Goal: Task Accomplishment & Management: Complete application form

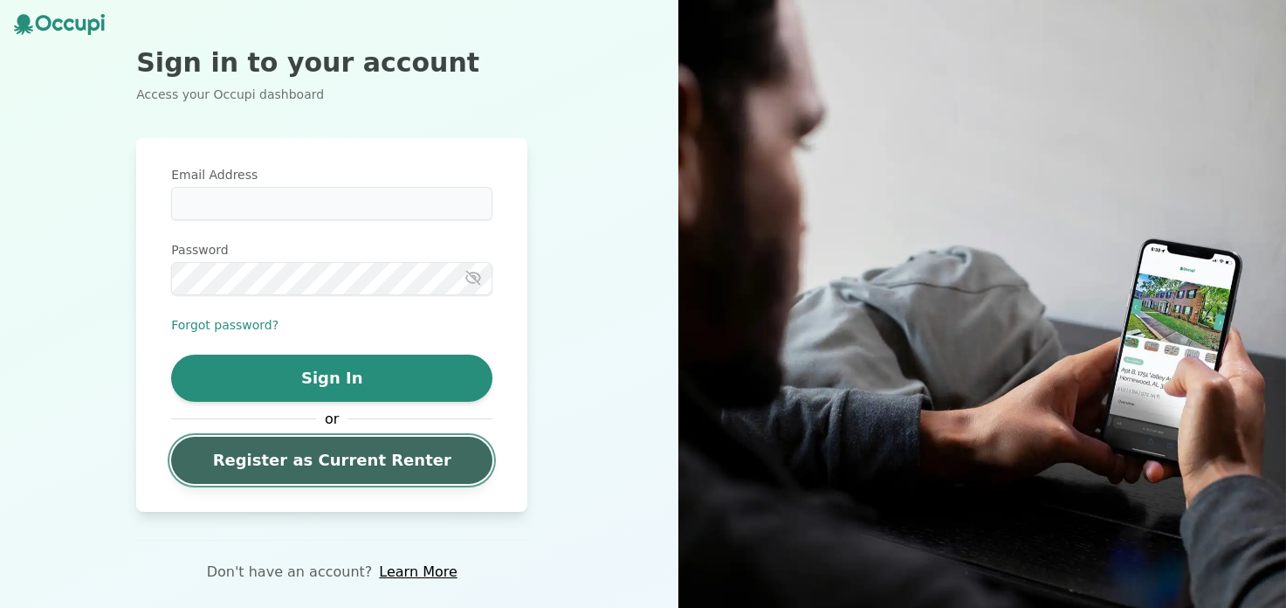
click at [362, 468] on link "Register as Current Renter" at bounding box center [331, 460] width 321 height 47
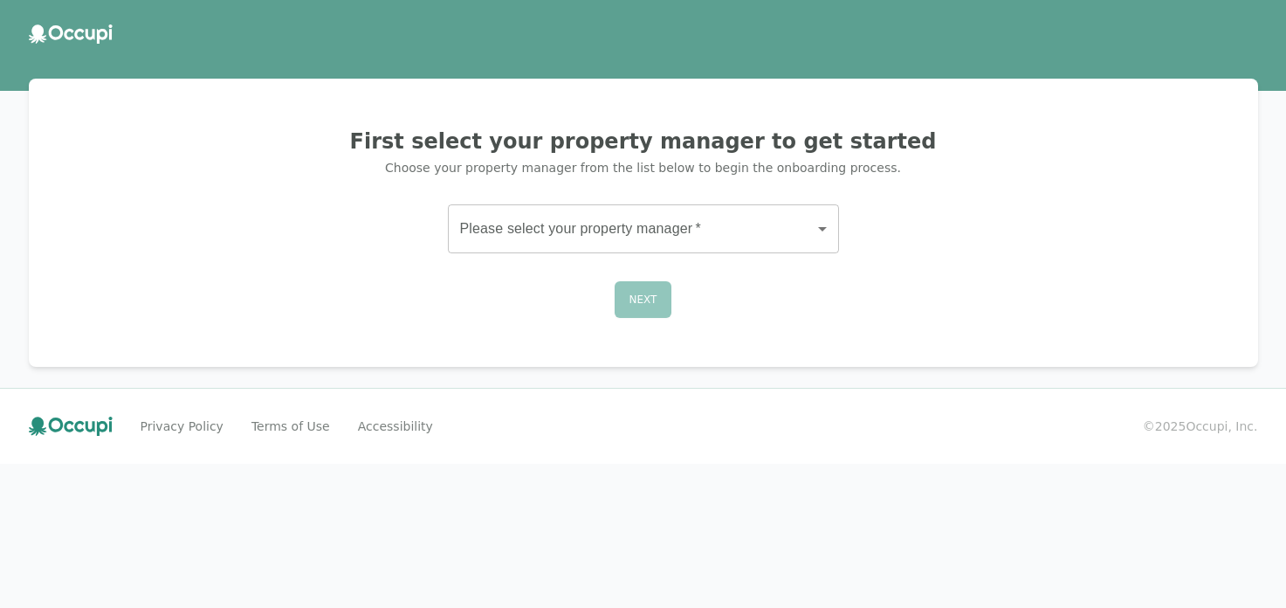
click at [598, 221] on body "First select your property manager to get started Choose your property manager …" at bounding box center [643, 304] width 1286 height 608
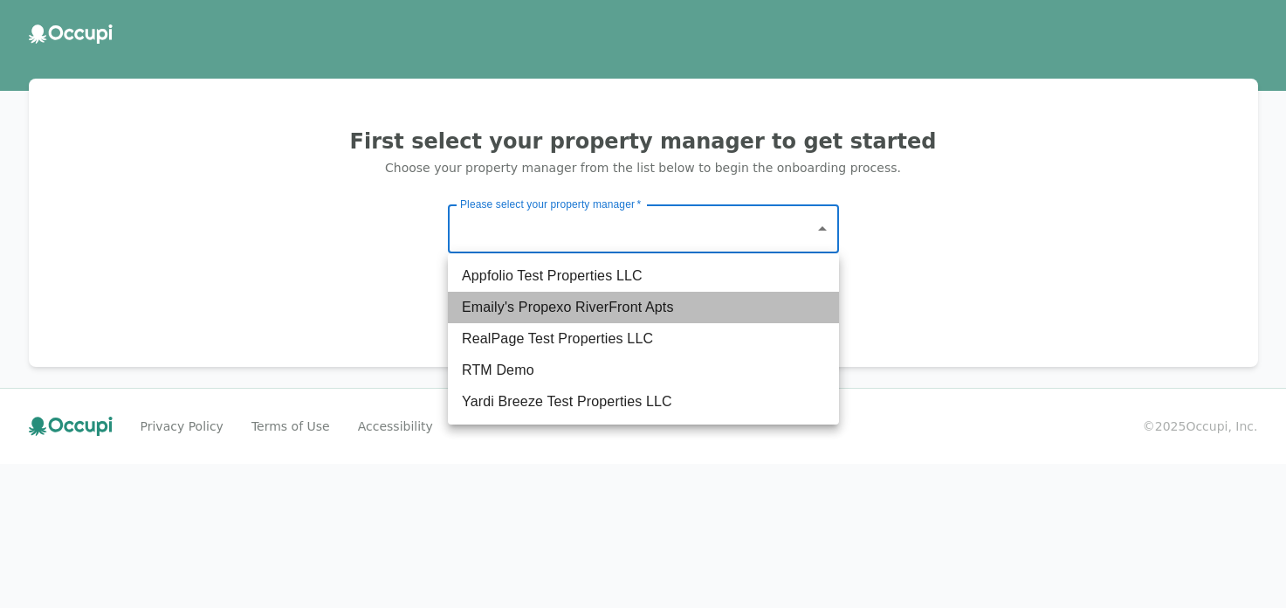
click at [585, 303] on li "Emaily's Propexo RiverFront Apts" at bounding box center [643, 307] width 391 height 31
type input "******"
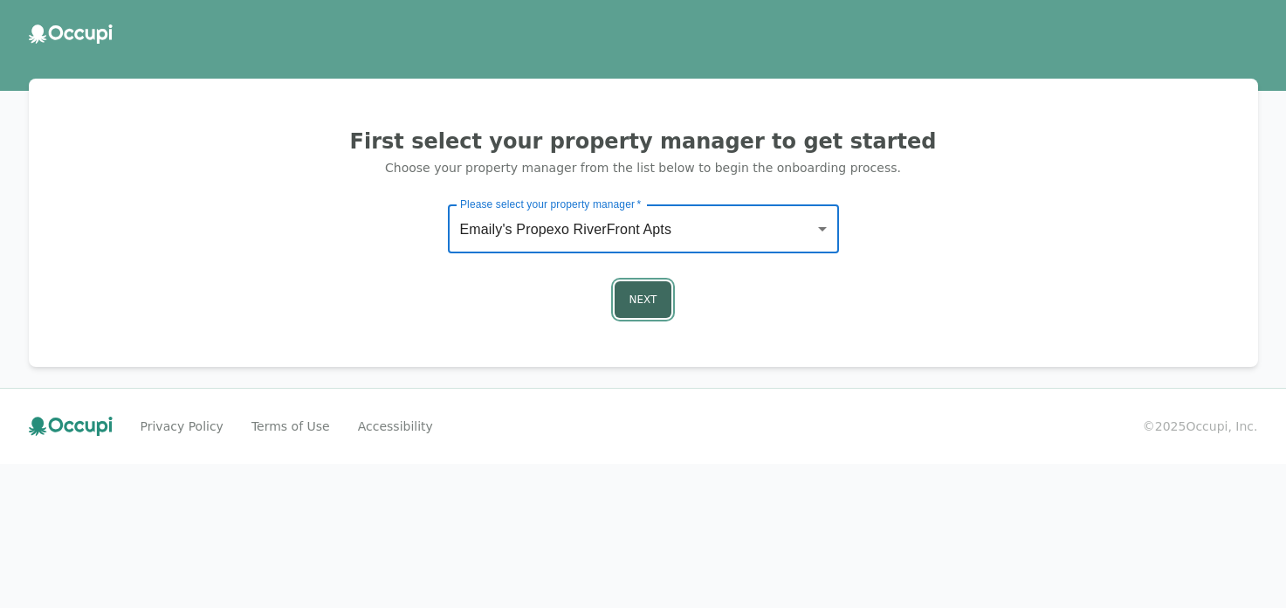
click at [651, 298] on button "Next" at bounding box center [644, 299] width 58 height 37
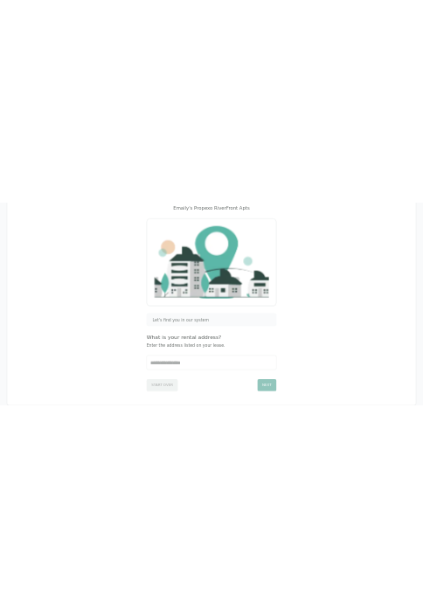
scroll to position [248, 0]
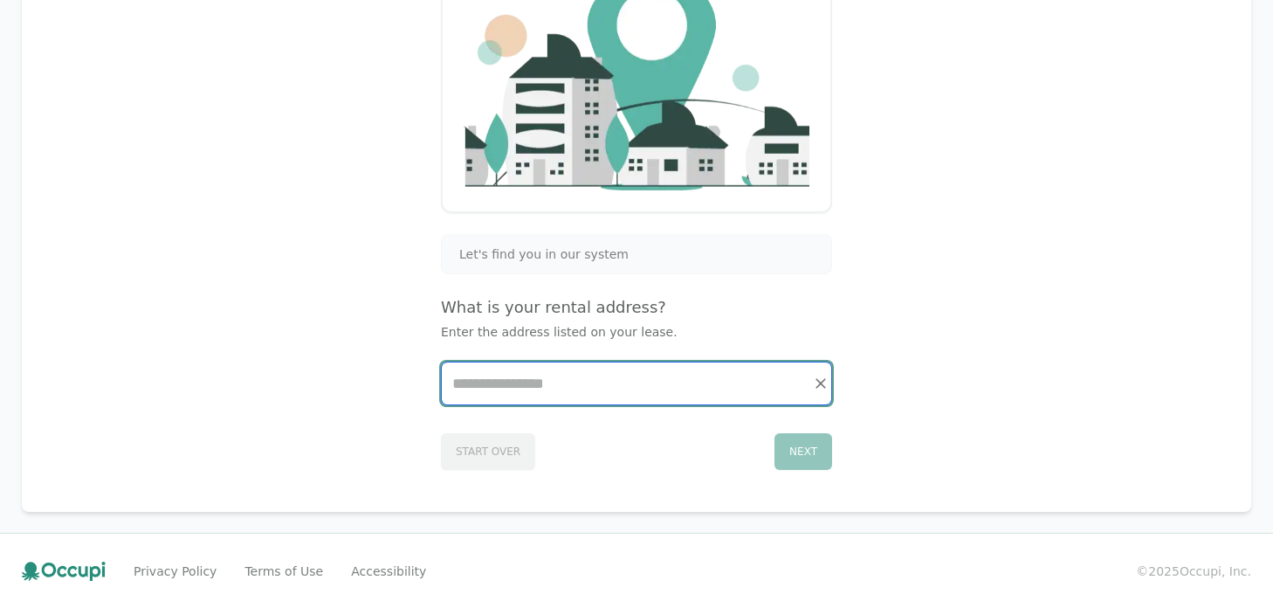
click at [527, 389] on input "Start typing..." at bounding box center [636, 383] width 389 height 42
paste input "**********"
click at [650, 386] on input "**********" at bounding box center [636, 383] width 389 height 42
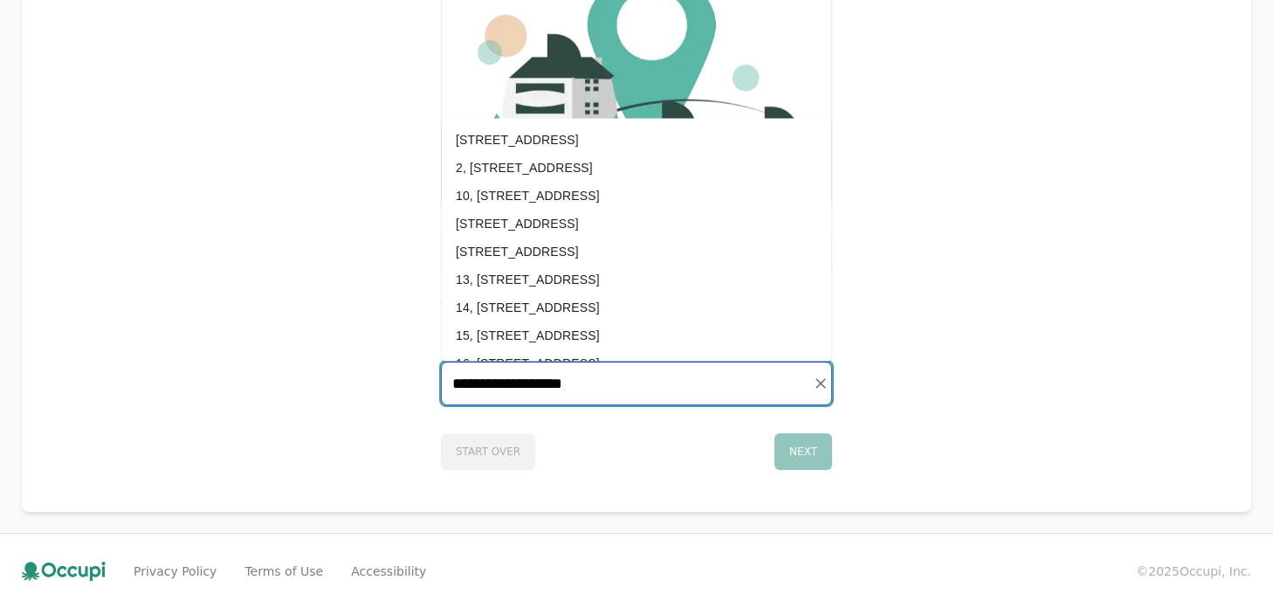
click at [611, 142] on li "[STREET_ADDRESS]" at bounding box center [636, 139] width 389 height 28
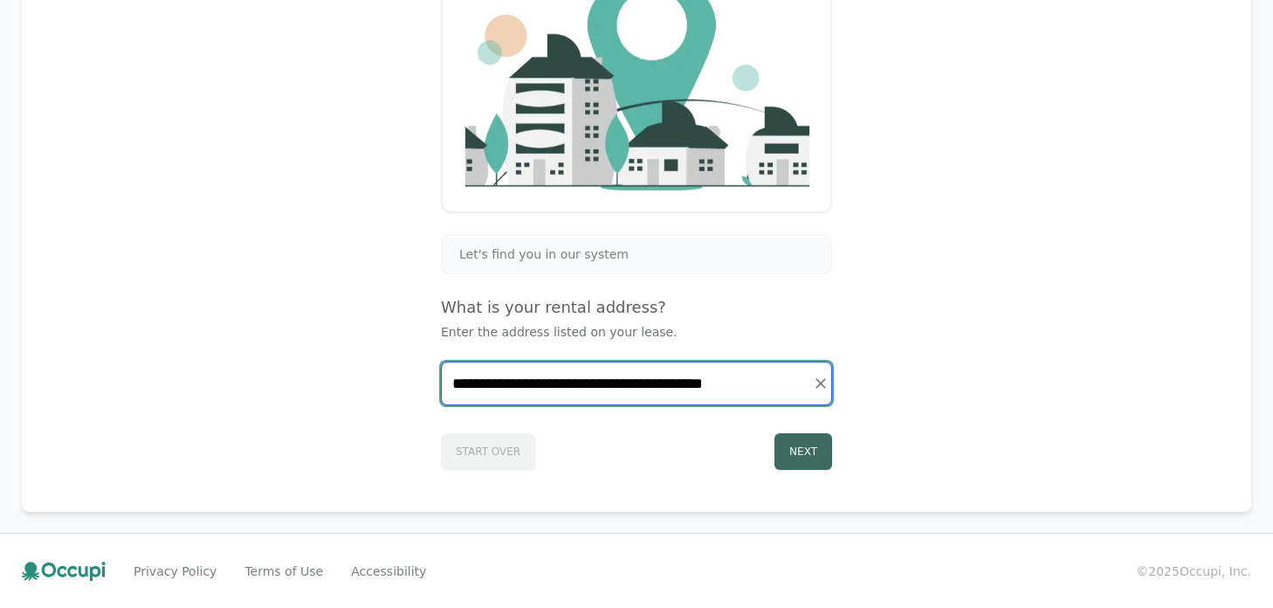
type input "**********"
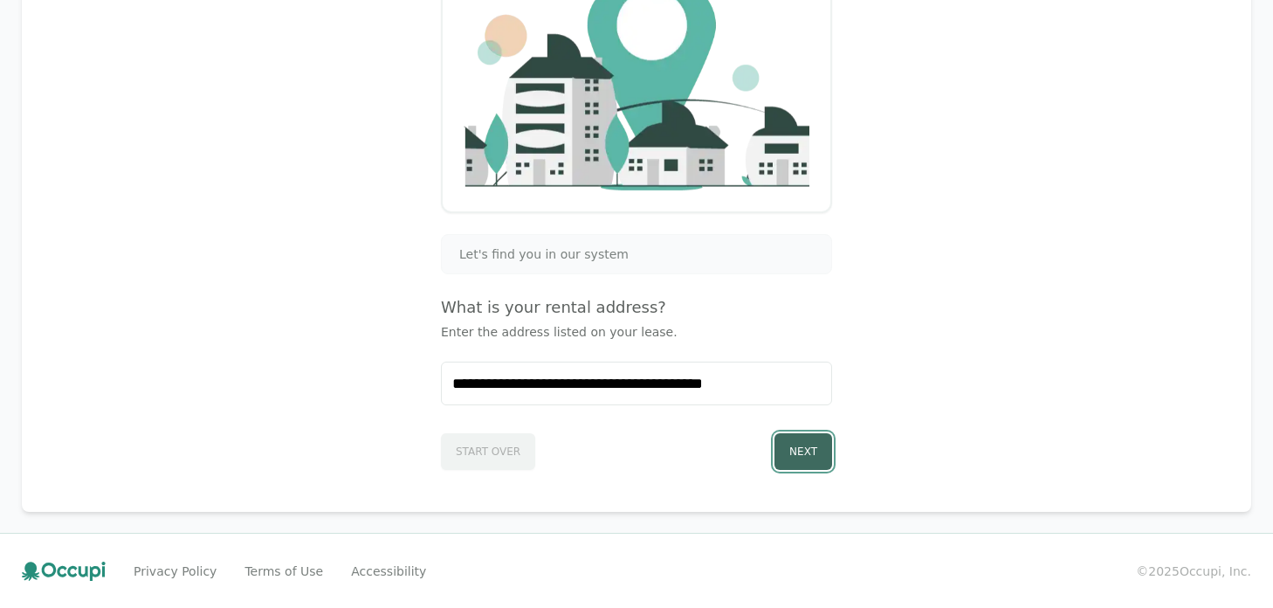
click at [800, 455] on button "Next" at bounding box center [804, 451] width 58 height 37
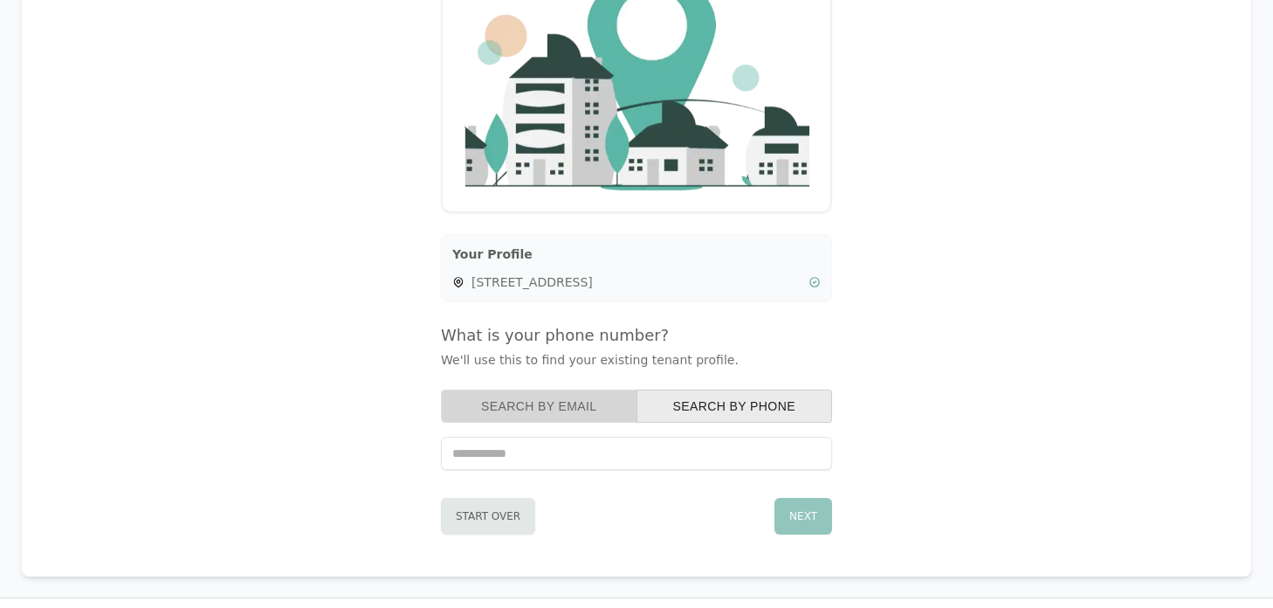
click at [581, 407] on button "Search by Email" at bounding box center [539, 405] width 196 height 33
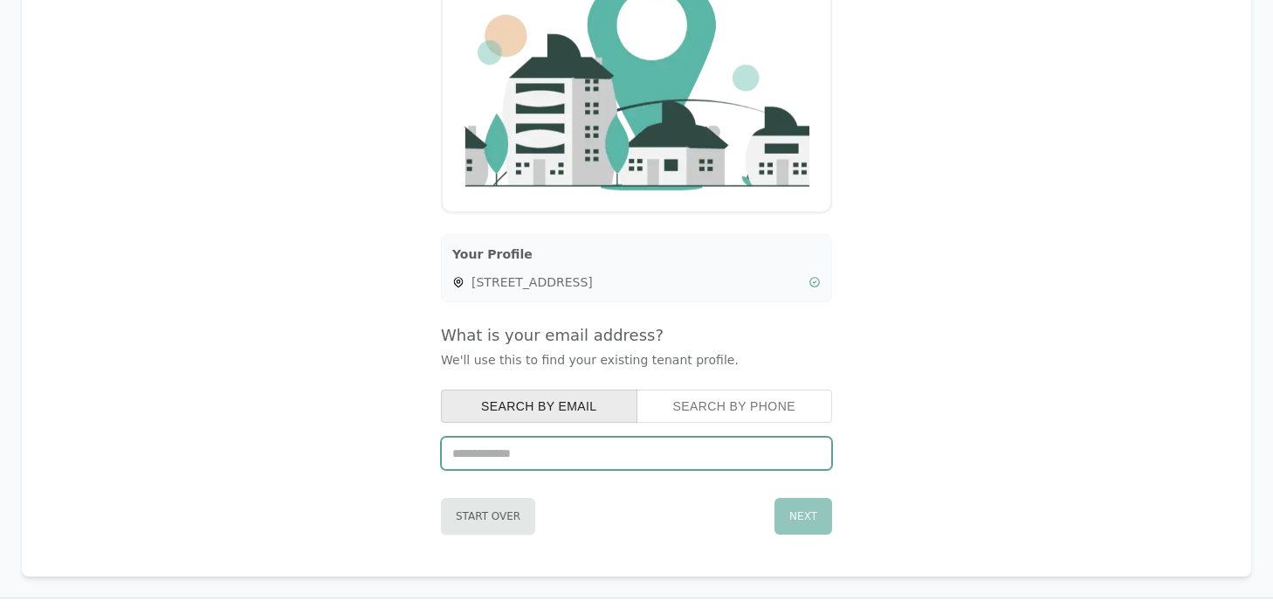
click at [657, 454] on input "text" at bounding box center [636, 453] width 391 height 33
paste input "**********"
type input "**********"
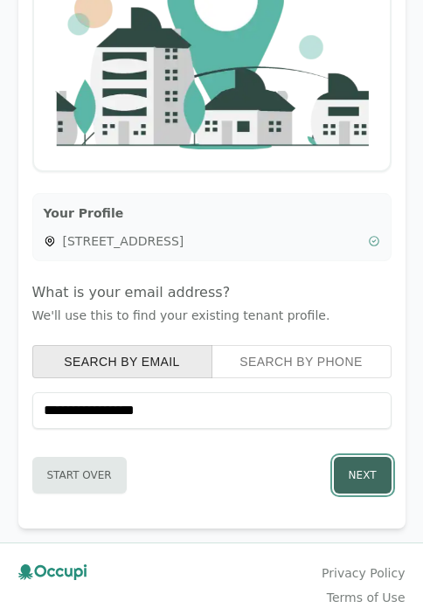
click at [355, 471] on button "Next" at bounding box center [363, 475] width 58 height 37
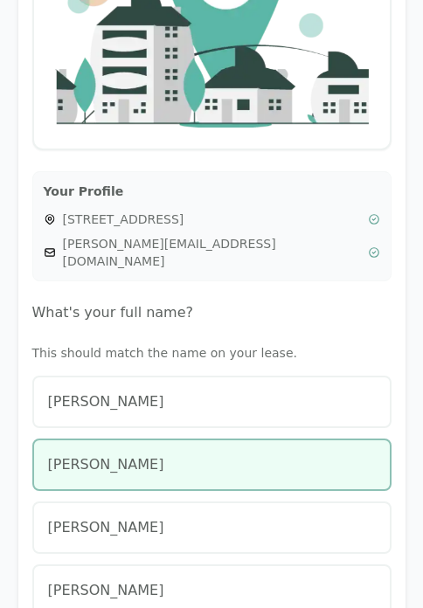
scroll to position [279, 0]
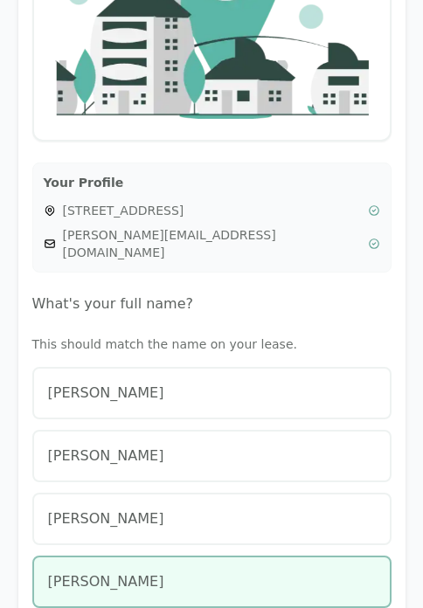
click at [163, 571] on div "[PERSON_NAME]" at bounding box center [211, 581] width 327 height 21
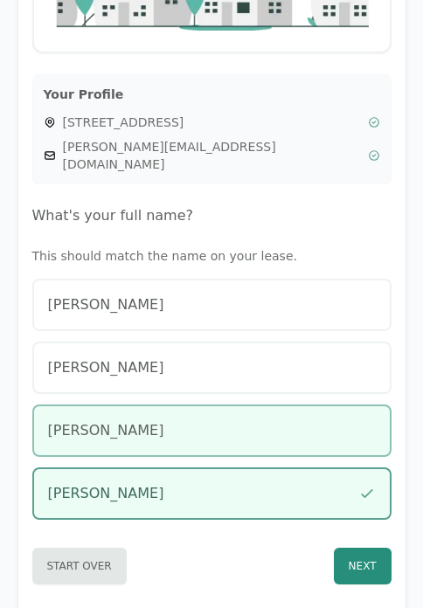
scroll to position [511, 0]
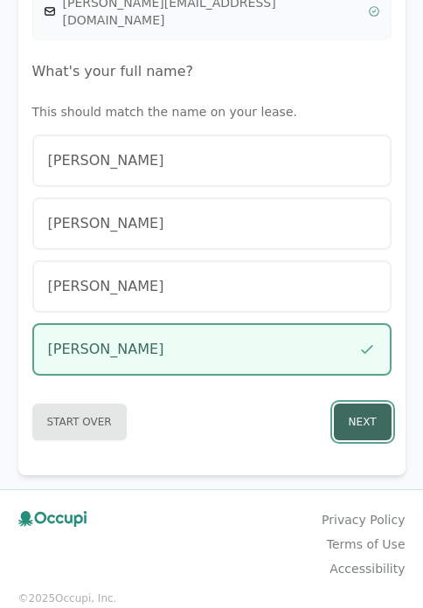
click at [365, 403] on button "Next" at bounding box center [363, 421] width 58 height 37
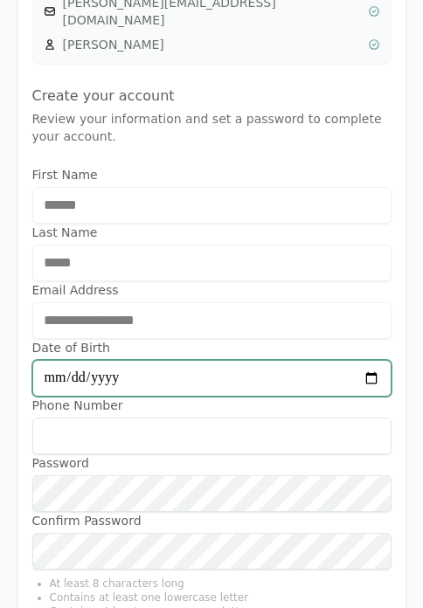
click at [227, 362] on input "Date of Birth" at bounding box center [211, 378] width 359 height 37
type input "**********"
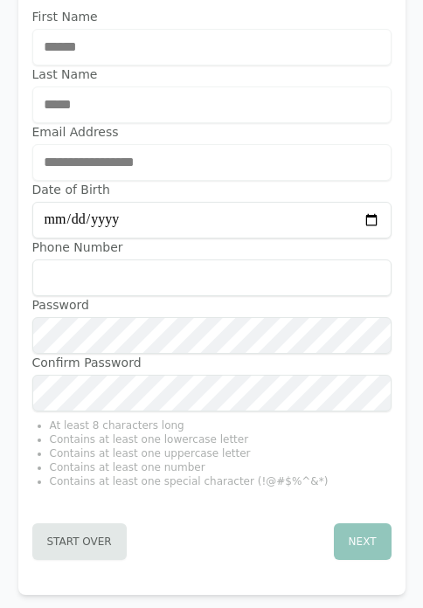
scroll to position [672, 0]
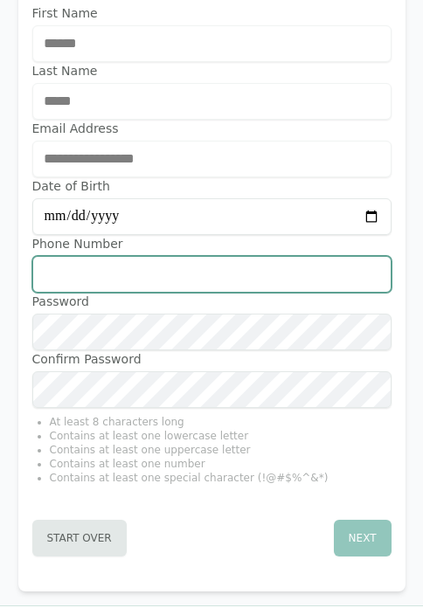
click at [164, 256] on input "Phone Number" at bounding box center [211, 274] width 359 height 37
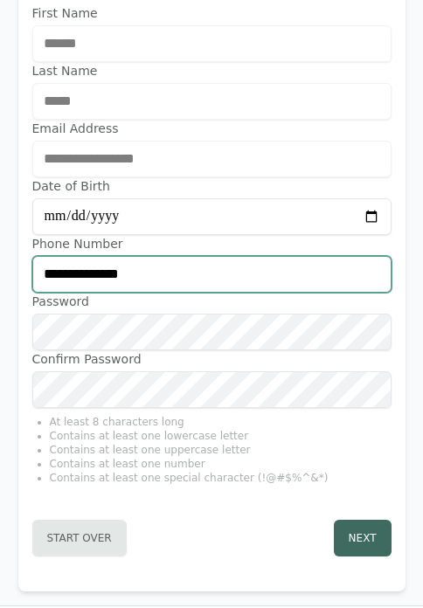
type input "**********"
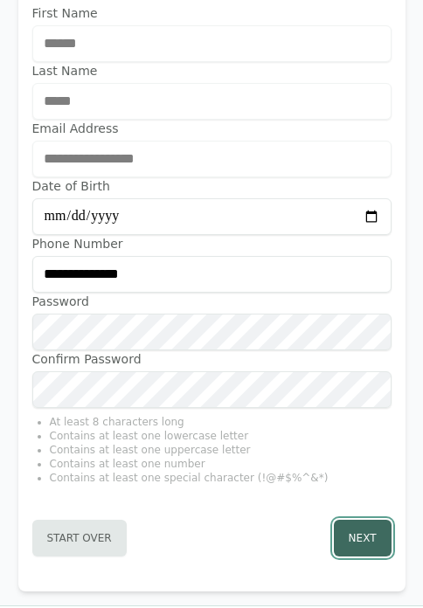
click at [363, 520] on button "Next" at bounding box center [363, 538] width 58 height 37
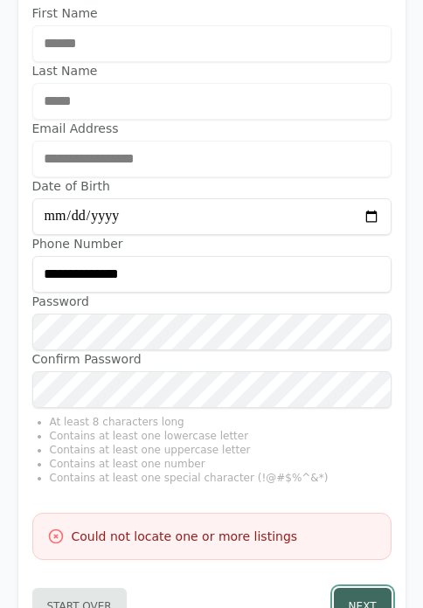
click at [369, 588] on button "Next" at bounding box center [363, 606] width 58 height 37
click at [348, 592] on button "Next" at bounding box center [363, 606] width 58 height 37
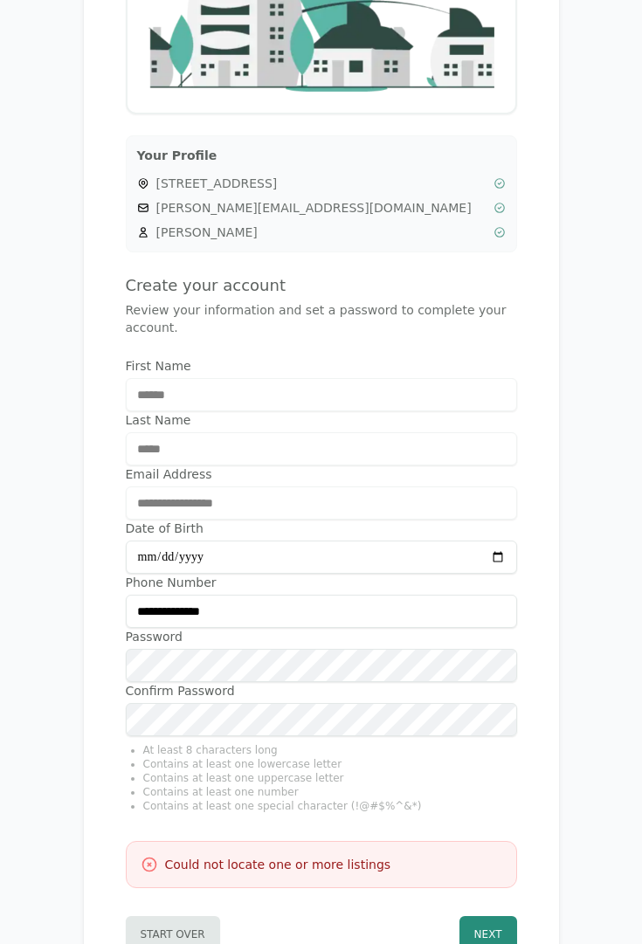
scroll to position [378, 0]
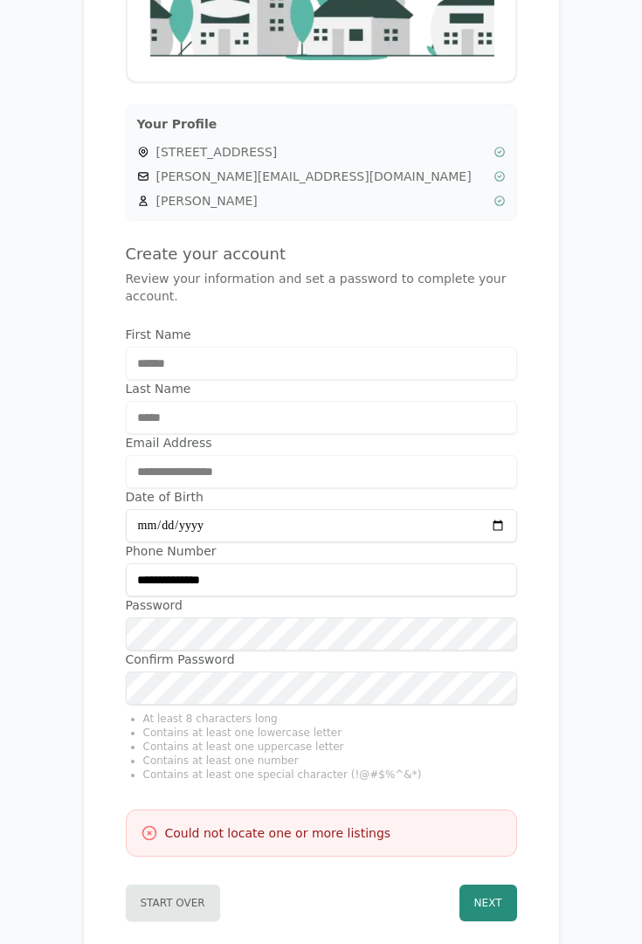
drag, startPoint x: 252, startPoint y: 470, endPoint x: 141, endPoint y: 472, distance: 111.8
click at [141, 472] on div "**********" at bounding box center [321, 471] width 391 height 33
drag, startPoint x: 139, startPoint y: 472, endPoint x: 224, endPoint y: 473, distance: 85.6
click at [224, 473] on div "**********" at bounding box center [321, 471] width 391 height 33
click at [213, 156] on span "[STREET_ADDRESS]" at bounding box center [321, 151] width 330 height 17
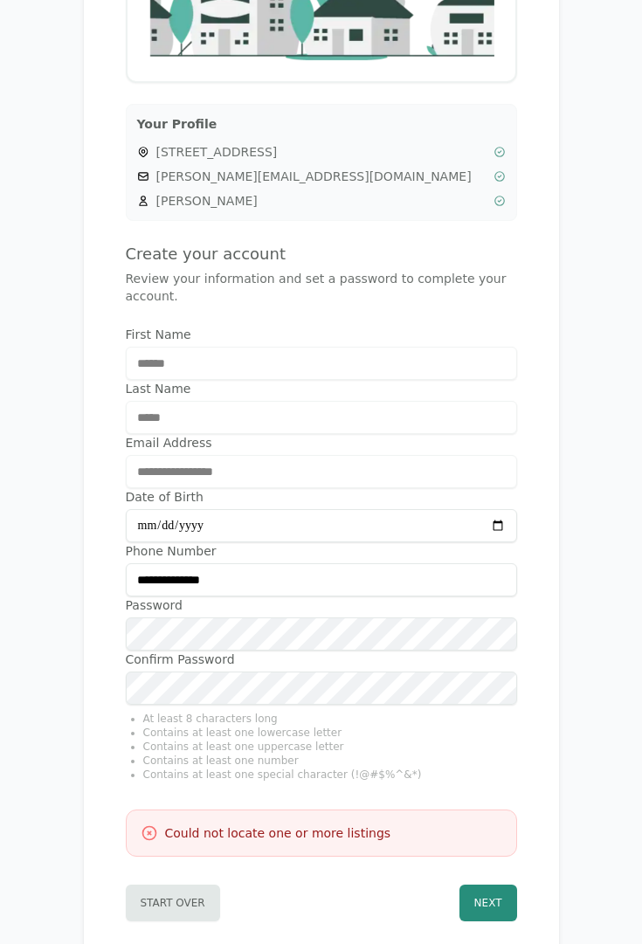
drag, startPoint x: 168, startPoint y: 151, endPoint x: 343, endPoint y: 152, distance: 175.5
click at [343, 152] on span "[STREET_ADDRESS]" at bounding box center [321, 151] width 330 height 17
copy span "1492 Loveland Road, Loveland"
drag, startPoint x: 265, startPoint y: 176, endPoint x: 150, endPoint y: 173, distance: 114.4
click at [150, 173] on div "[PERSON_NAME][EMAIL_ADDRESS][DOMAIN_NAME]" at bounding box center [321, 176] width 369 height 17
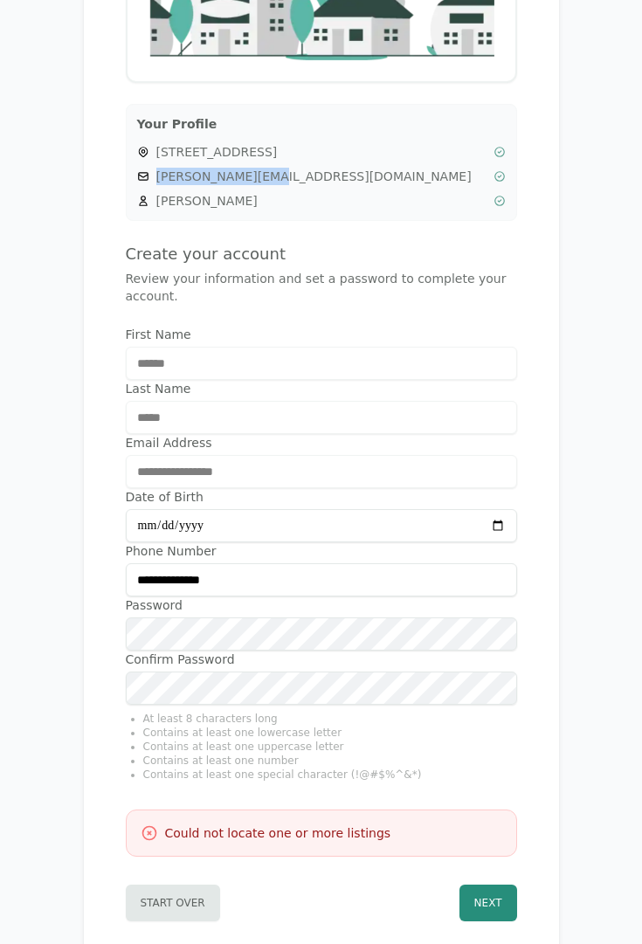
copy span "[PERSON_NAME][EMAIL_ADDRESS][DOMAIN_NAME]"
drag, startPoint x: 272, startPoint y: 170, endPoint x: 156, endPoint y: 171, distance: 116.2
click at [156, 171] on span "[PERSON_NAME][EMAIL_ADDRESS][DOMAIN_NAME]" at bounding box center [321, 176] width 330 height 17
copy span "[PERSON_NAME][EMAIL_ADDRESS][DOMAIN_NAME]"
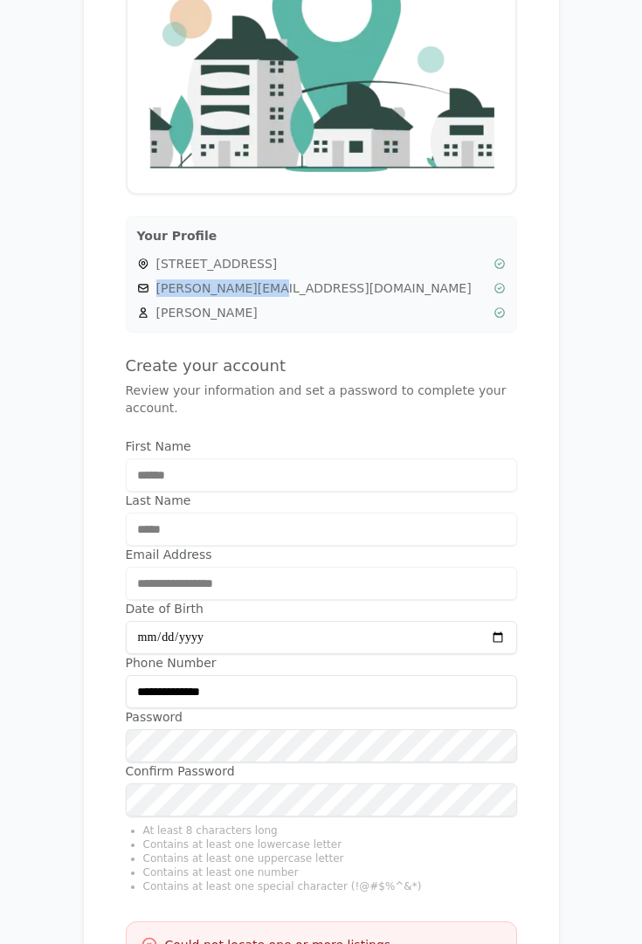
scroll to position [273, 0]
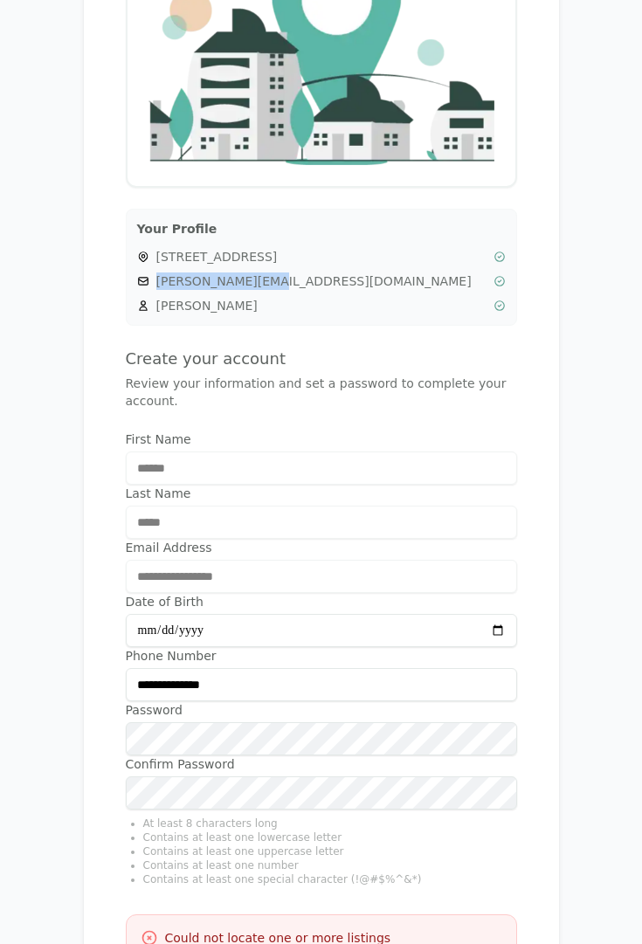
drag, startPoint x: 279, startPoint y: 278, endPoint x: 156, endPoint y: 282, distance: 123.2
click at [156, 282] on span "[PERSON_NAME][EMAIL_ADDRESS][DOMAIN_NAME]" at bounding box center [321, 280] width 330 height 17
copy span "[PERSON_NAME][EMAIL_ADDRESS][DOMAIN_NAME]"
drag, startPoint x: 286, startPoint y: 280, endPoint x: 126, endPoint y: 272, distance: 160.9
click at [126, 272] on div "Your Profile 1, 1492 Loveland Road, Loveland, OH 45140 m.clark@email.com Marcia…" at bounding box center [321, 267] width 391 height 117
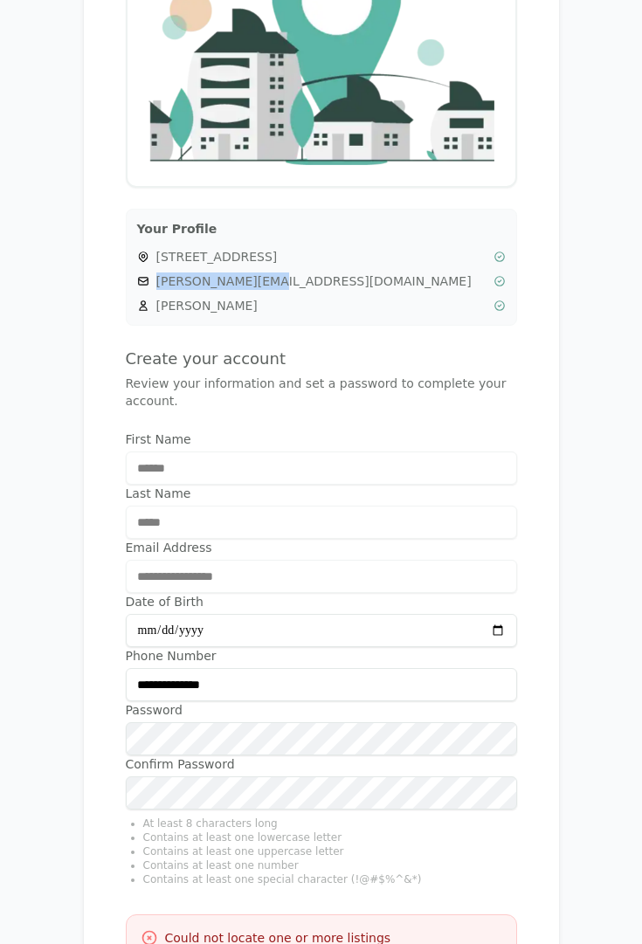
copy span "[PERSON_NAME][EMAIL_ADDRESS][DOMAIN_NAME]"
drag, startPoint x: 265, startPoint y: 282, endPoint x: 158, endPoint y: 285, distance: 107.4
click at [158, 285] on span "[PERSON_NAME][EMAIL_ADDRESS][DOMAIN_NAME]" at bounding box center [321, 280] width 330 height 17
copy span "[PERSON_NAME][EMAIL_ADDRESS][DOMAIN_NAME]"
